Goal: Transaction & Acquisition: Purchase product/service

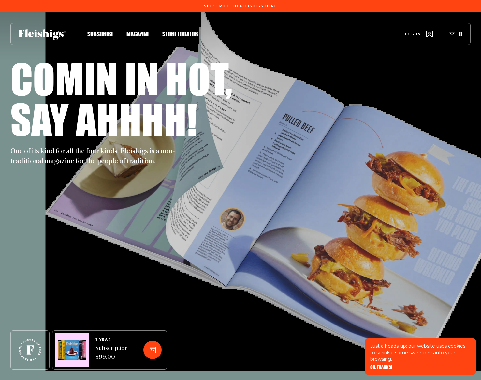
click at [140, 31] on span "Magazine" at bounding box center [138, 26] width 23 height 7
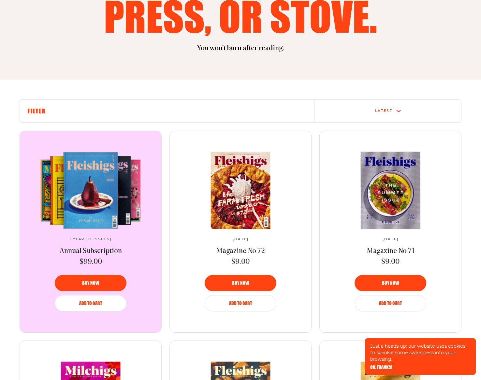
scroll to position [167, 0]
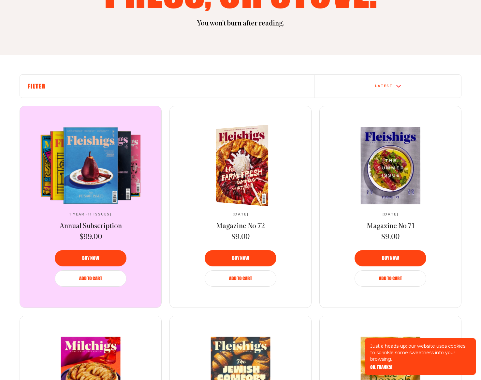
click at [240, 170] on img at bounding box center [245, 164] width 96 height 85
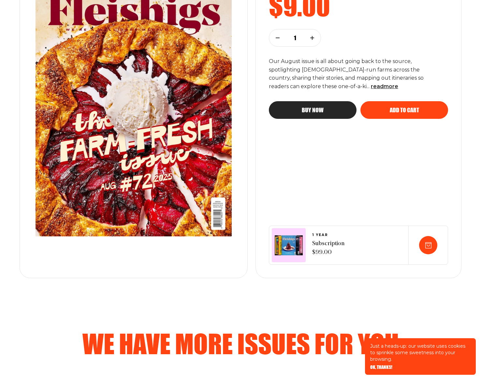
scroll to position [142, 0]
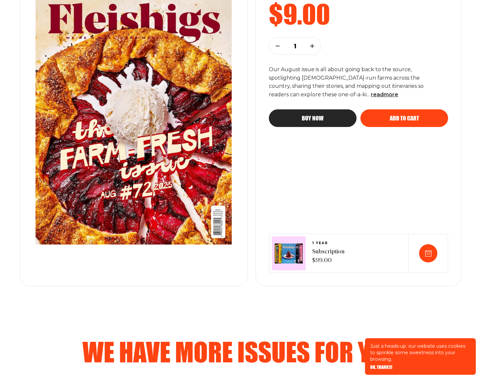
click at [317, 97] on p "Our August issue is all about going back to the source, spotlighting Jewish-run…" at bounding box center [353, 82] width 168 height 34
click at [371, 94] on span "read more" at bounding box center [384, 94] width 27 height 6
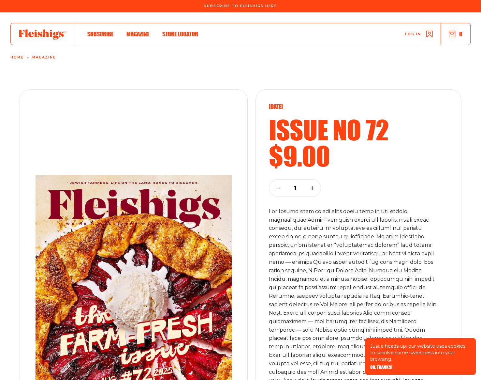
scroll to position [0, 0]
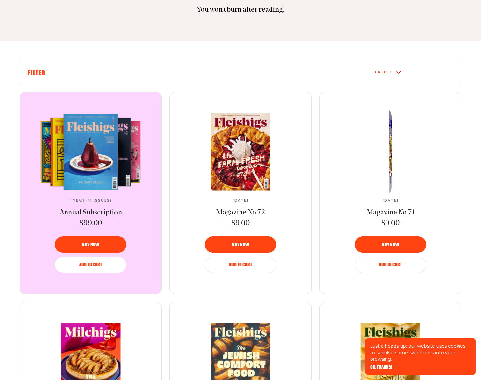
click at [404, 181] on link at bounding box center [390, 151] width 109 height 77
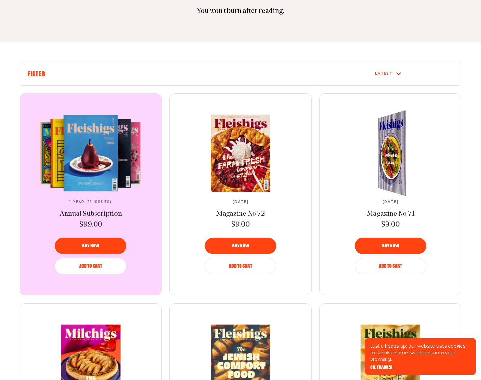
scroll to position [179, 0]
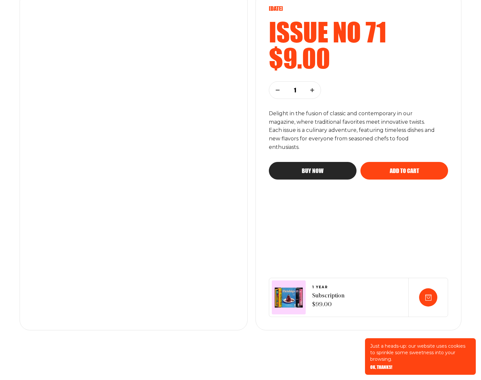
scroll to position [97, 0]
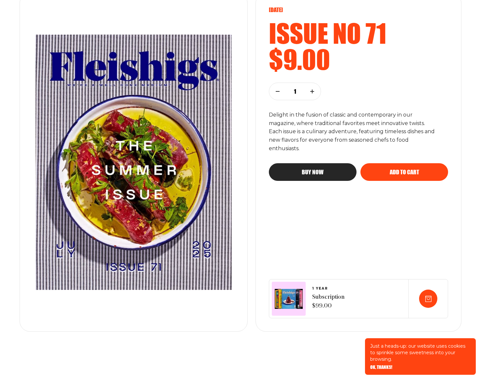
click at [374, 169] on div "Add to cart" at bounding box center [405, 172] width 62 height 6
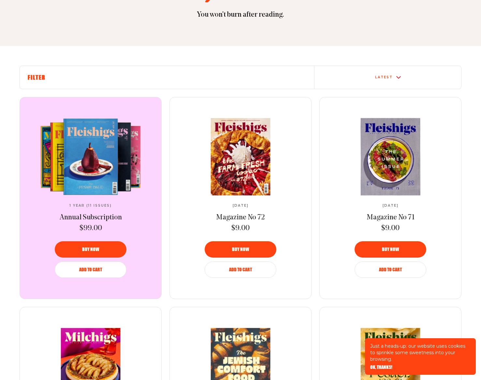
scroll to position [210, 0]
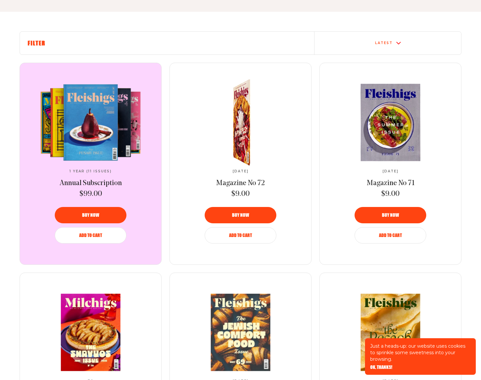
drag, startPoint x: 243, startPoint y: 236, endPoint x: 242, endPoint y: 231, distance: 4.9
click at [243, 233] on span "Add to Cart" at bounding box center [240, 230] width 23 height 5
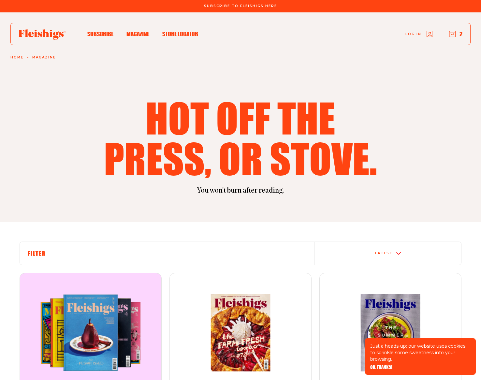
scroll to position [0, 0]
click at [457, 31] on button "2" at bounding box center [455, 33] width 13 height 7
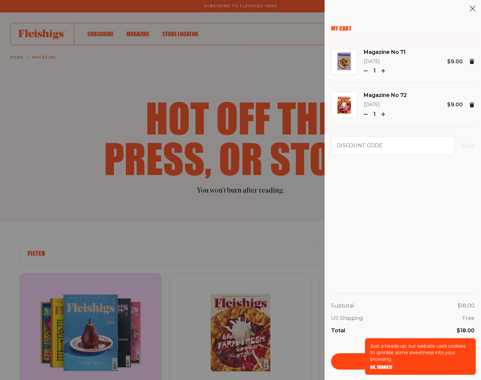
click at [380, 367] on span "OK, THANKS!" at bounding box center [381, 367] width 22 height 5
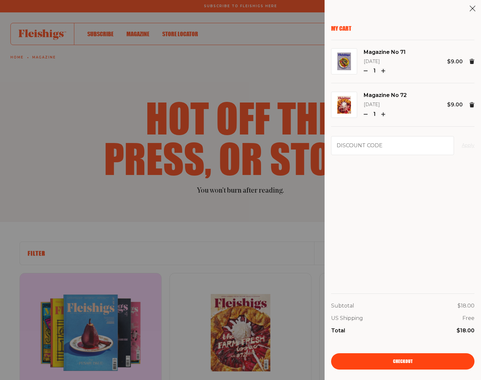
click at [394, 359] on span "Checkout" at bounding box center [403, 356] width 20 height 5
